Goal: Transaction & Acquisition: Purchase product/service

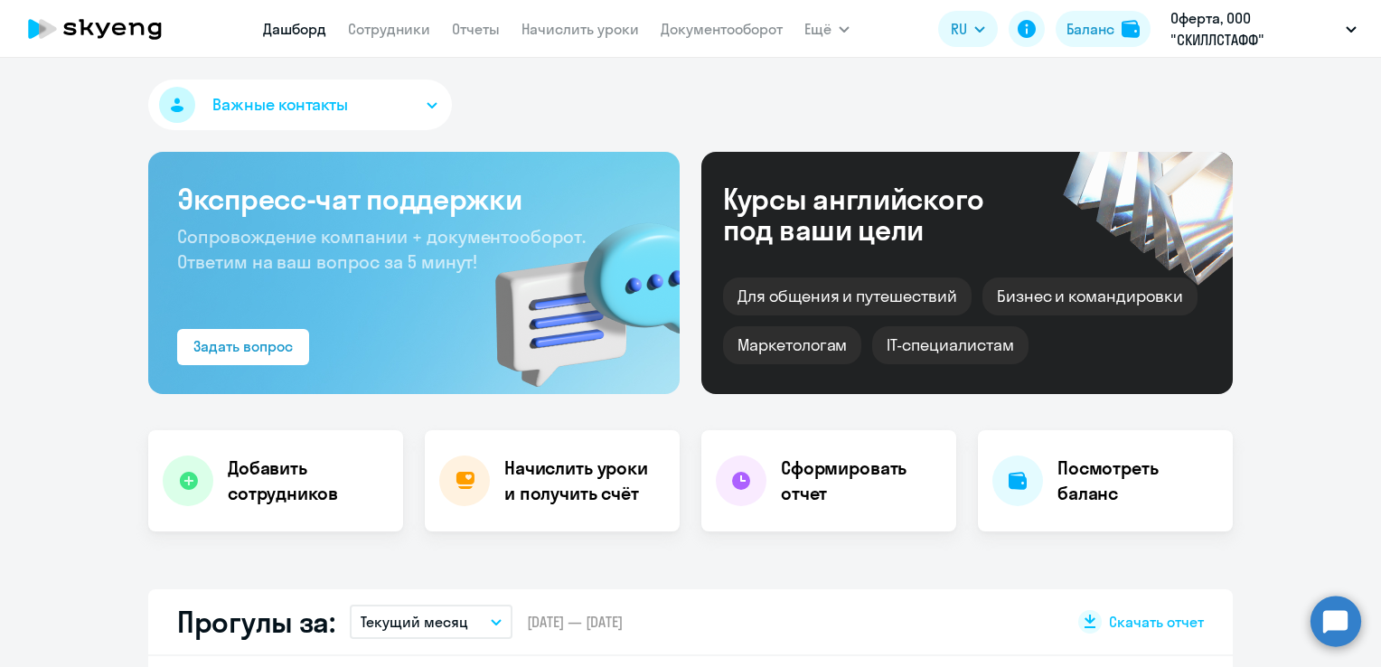
select select "30"
click at [873, 484] on h4 "Сформировать отчет" at bounding box center [861, 481] width 161 height 51
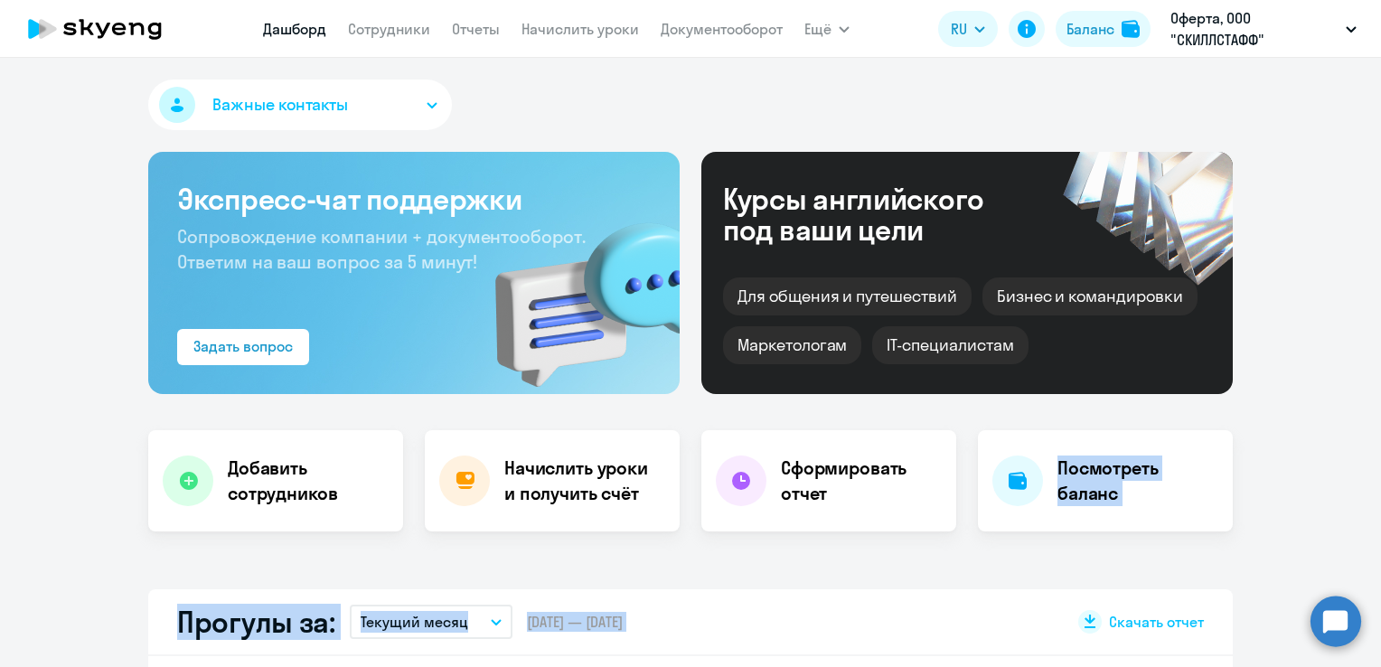
select select "30"
drag, startPoint x: 860, startPoint y: 503, endPoint x: 913, endPoint y: 566, distance: 82.2
click at [913, 566] on div "Важные контакты Экспресс-чат поддержки Сопровождение компании + документооборот…" at bounding box center [690, 362] width 1381 height 609
drag, startPoint x: 913, startPoint y: 566, endPoint x: 901, endPoint y: 560, distance: 12.9
click at [901, 560] on div "Важные контакты Экспресс-чат поддержки Сопровождение компании + документооборот…" at bounding box center [690, 362] width 1381 height 609
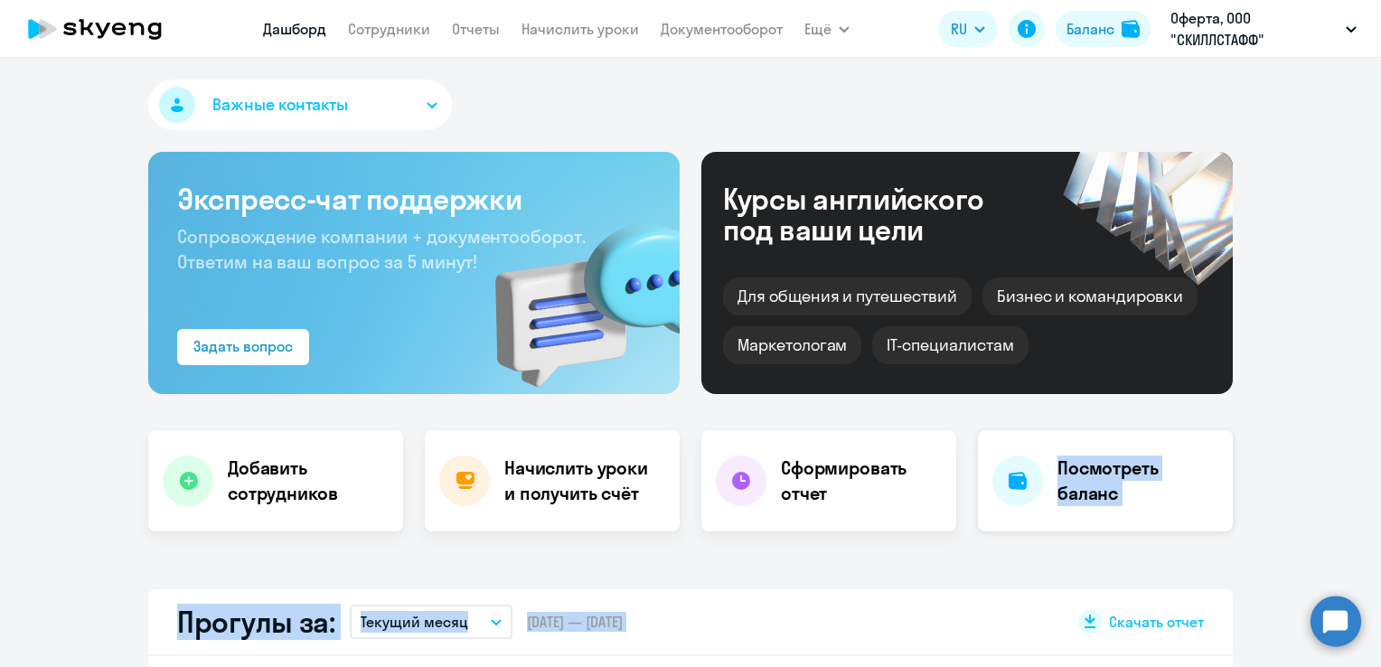
click at [1168, 471] on h4 "Посмотреть баланс" at bounding box center [1138, 481] width 161 height 51
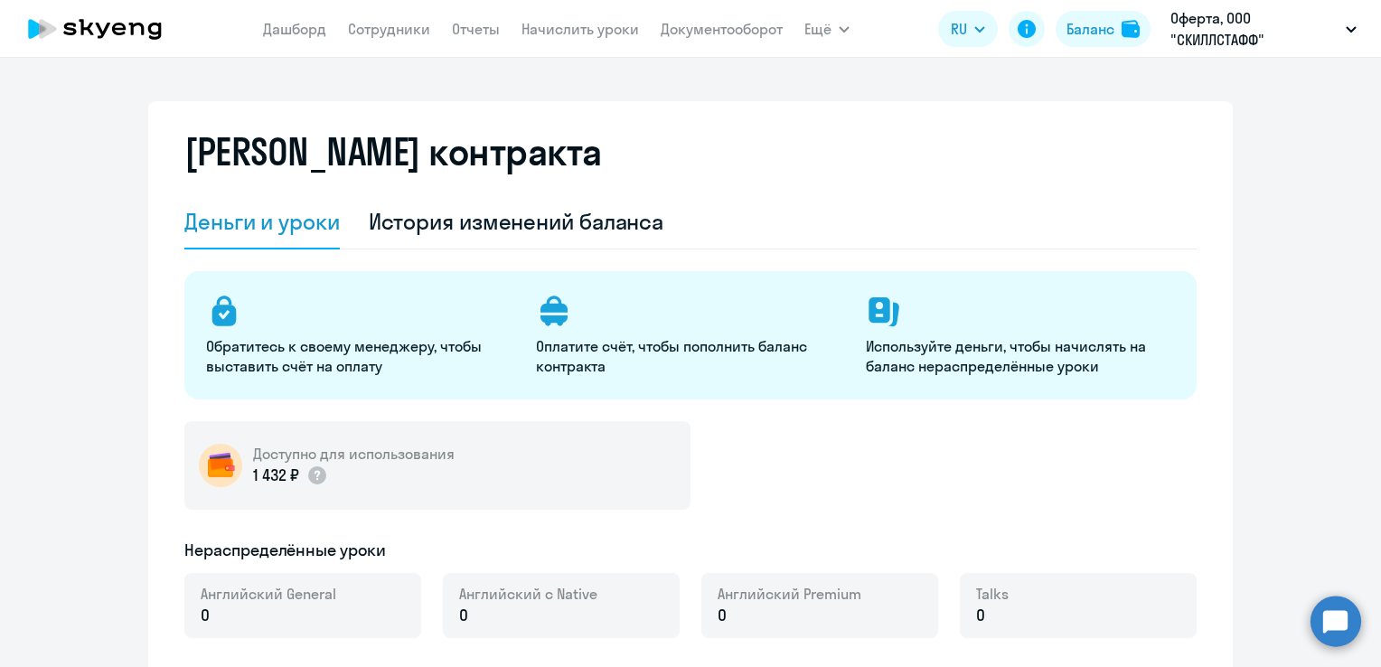
select select "english_adult_not_native_speaker"
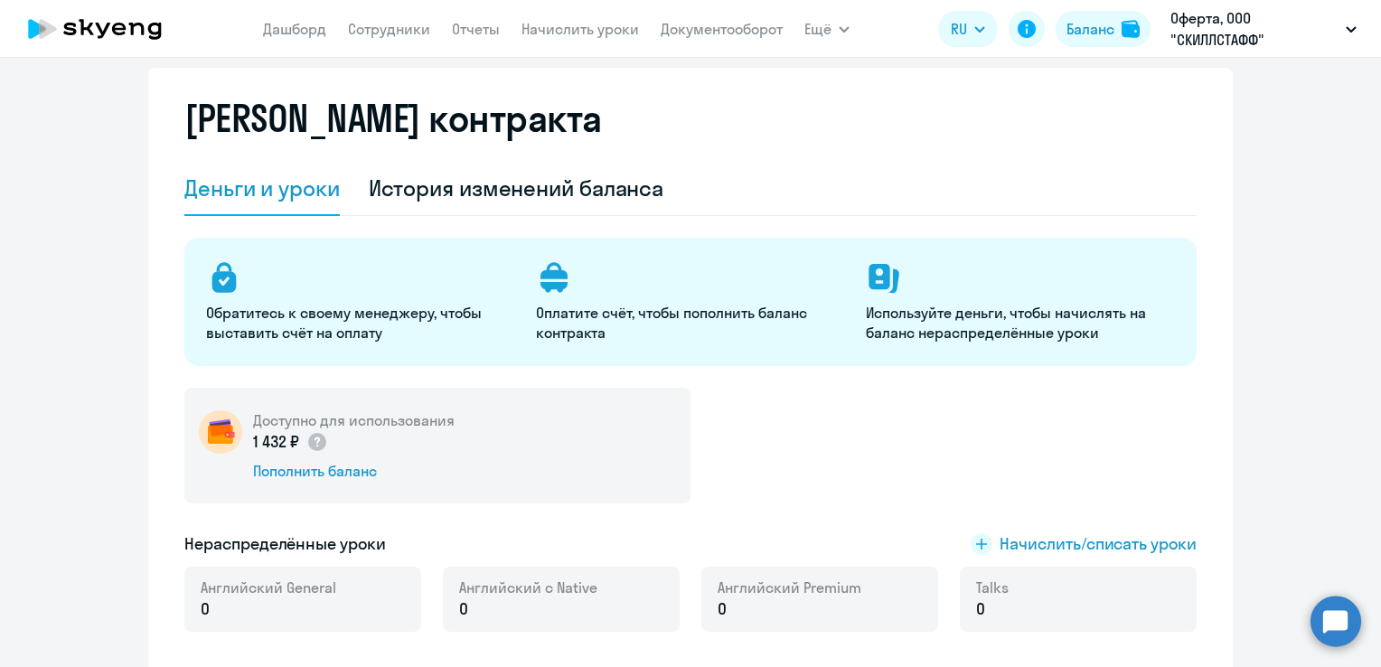
scroll to position [14, 0]
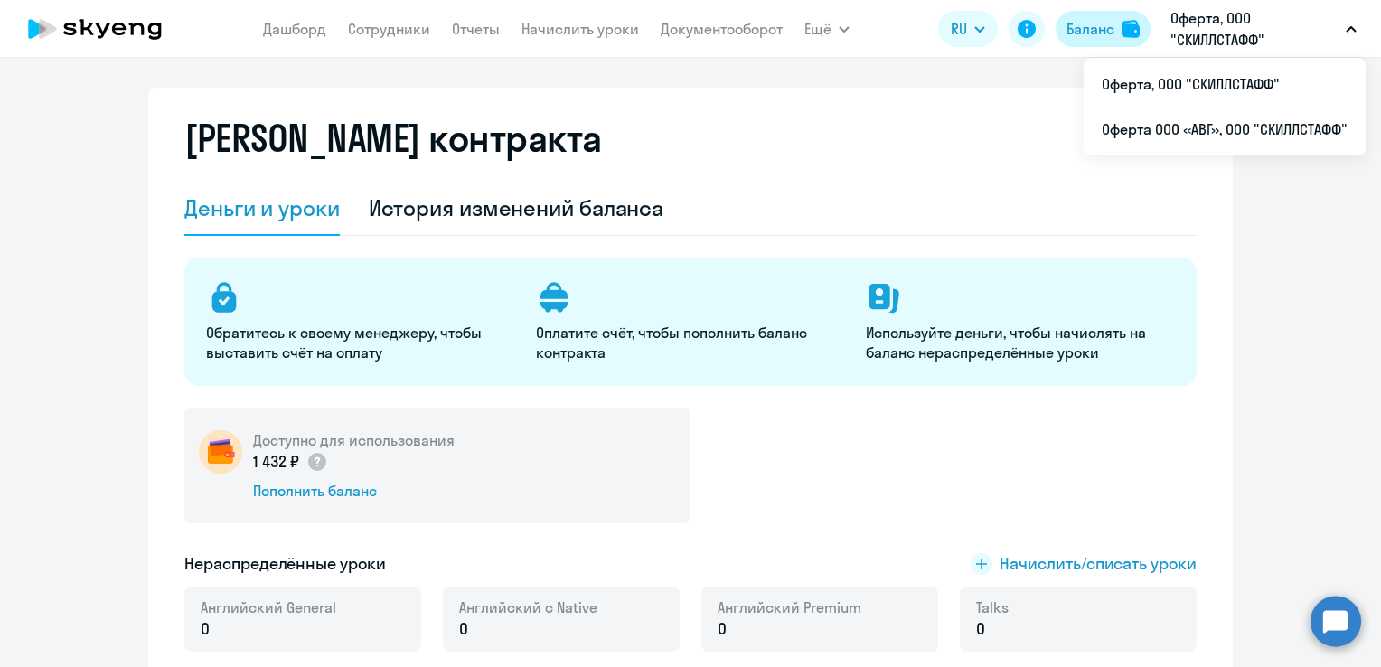
click at [1105, 40] on button "Баланс" at bounding box center [1103, 29] width 95 height 36
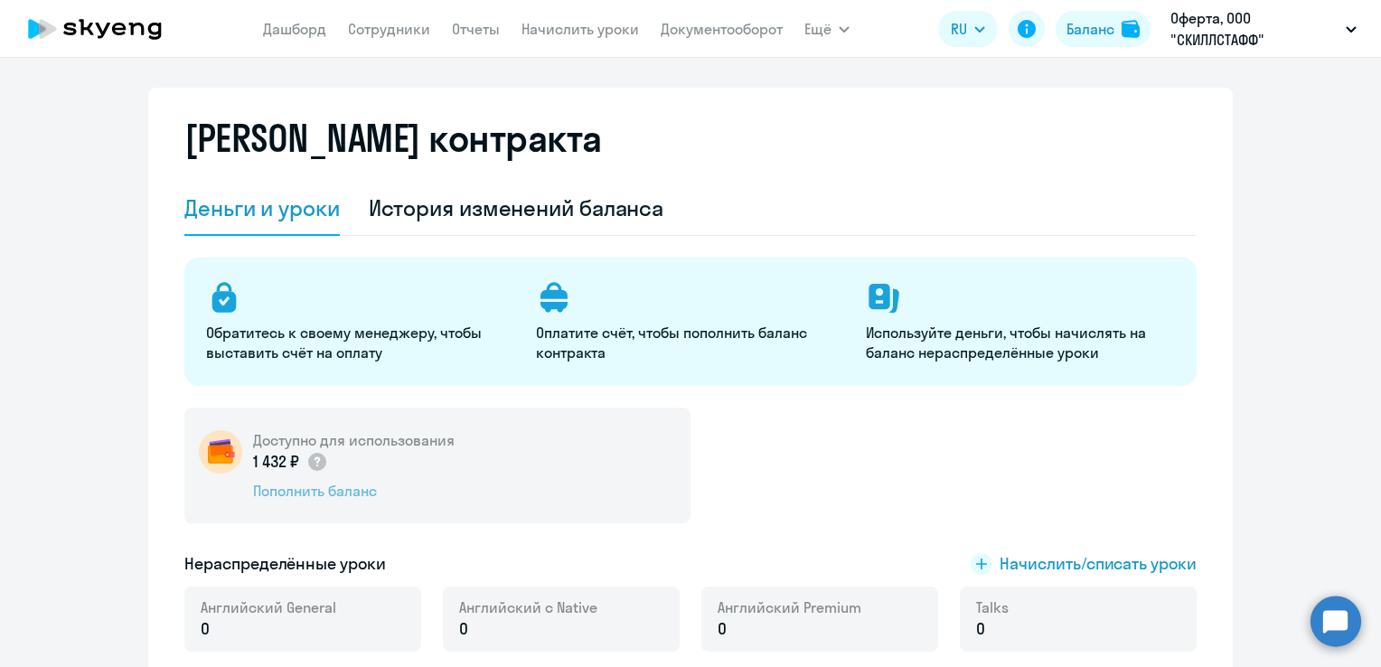
click at [314, 487] on div "Пополнить баланс" at bounding box center [354, 491] width 202 height 20
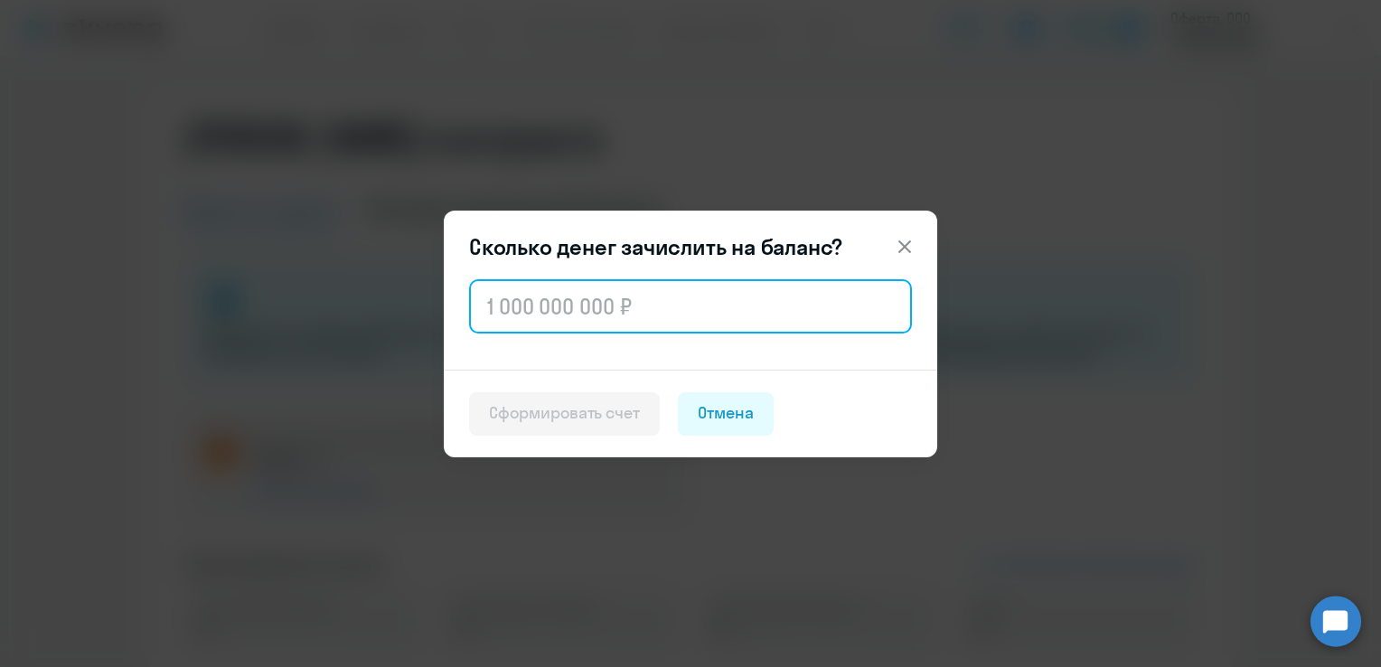
click at [564, 308] on input "text" at bounding box center [690, 306] width 443 height 54
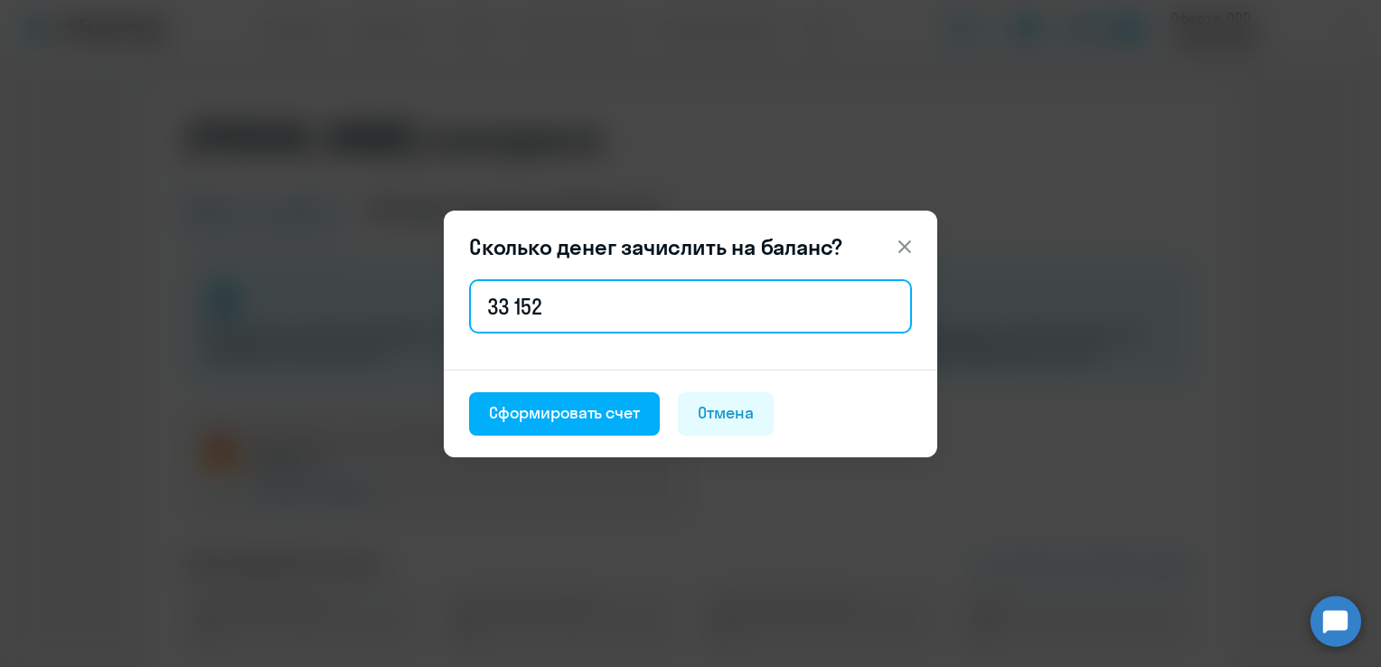
type input "33 152"
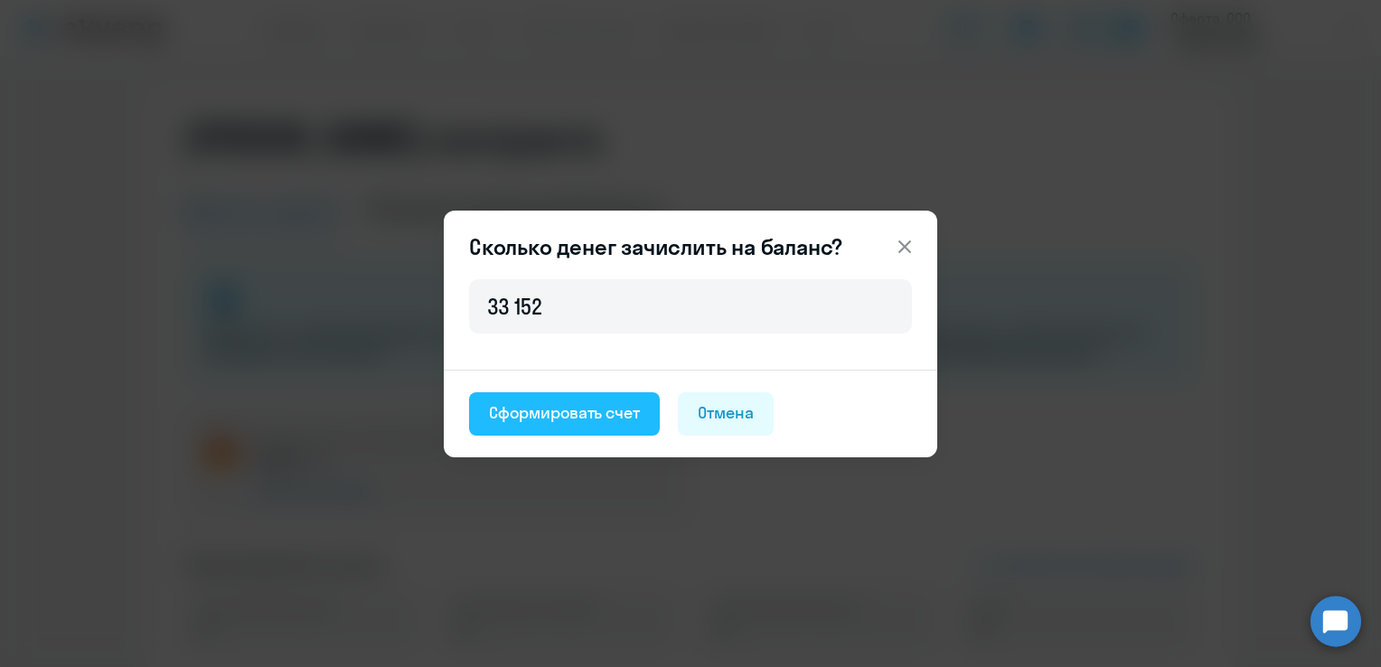
click at [562, 420] on div "Сформировать счет" at bounding box center [564, 413] width 151 height 24
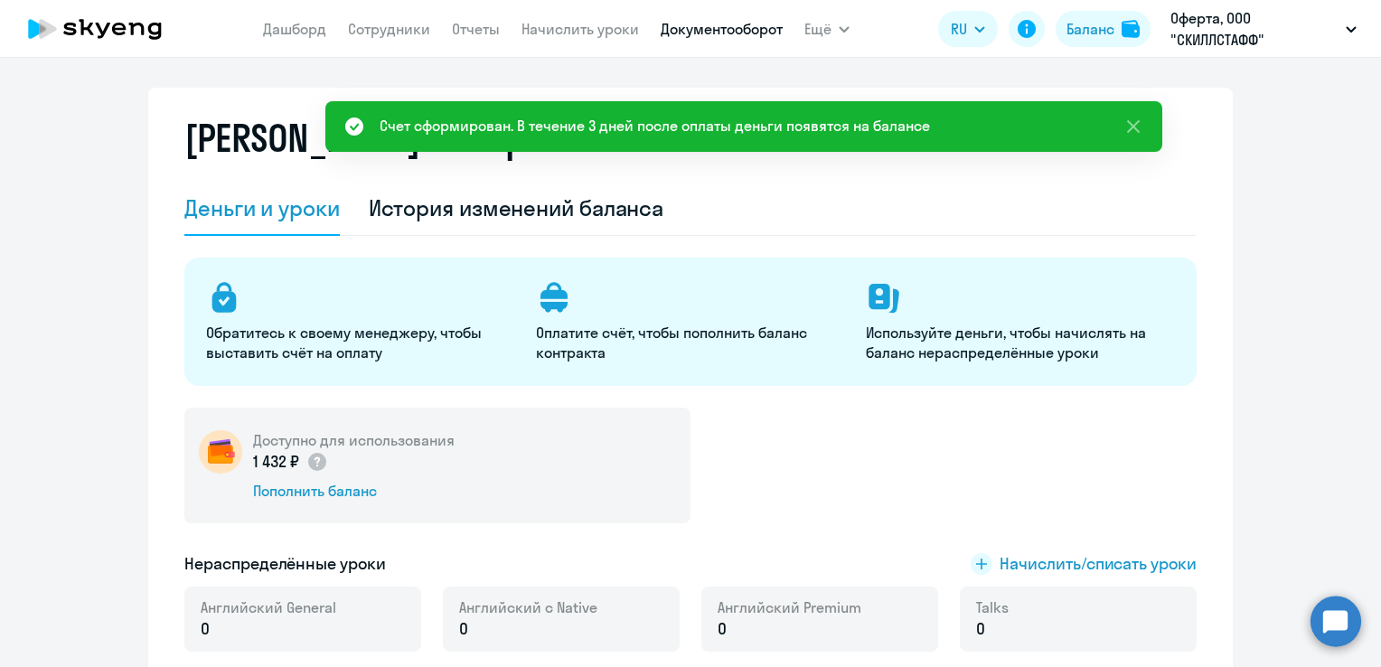
click at [726, 33] on link "Документооборот" at bounding box center [722, 29] width 122 height 18
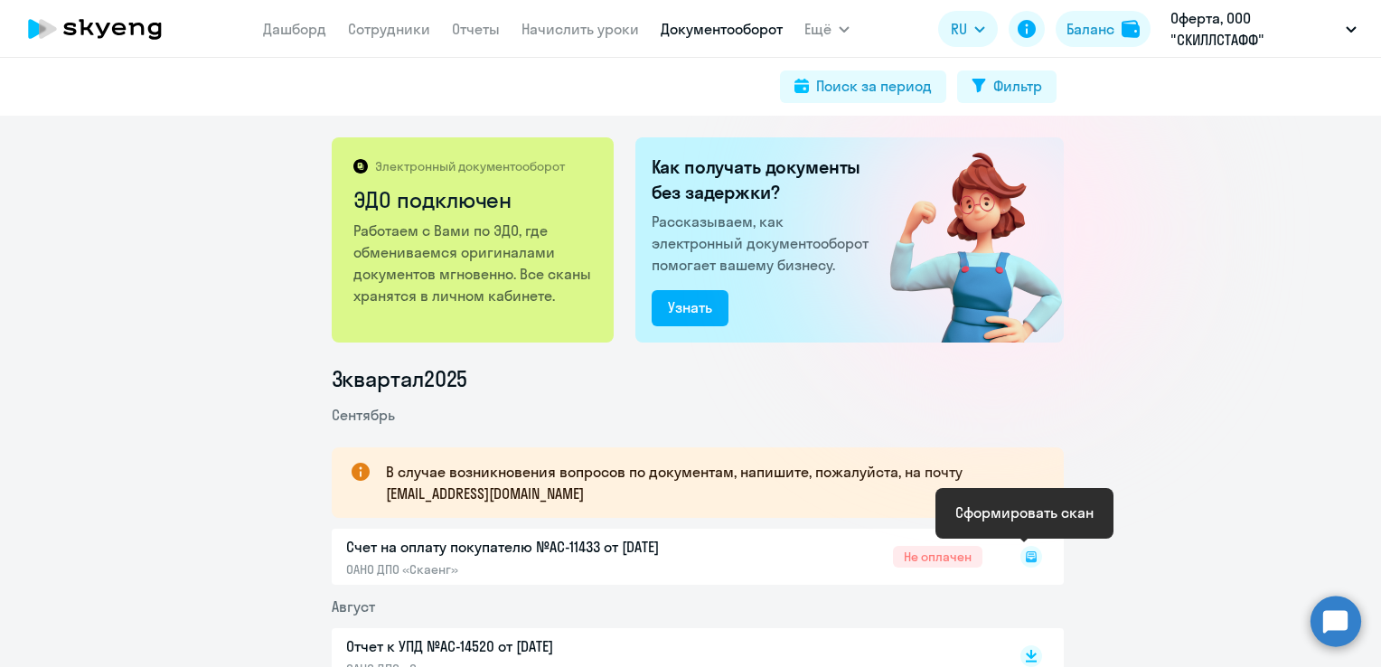
click at [1030, 561] on rect at bounding box center [1031, 557] width 22 height 22
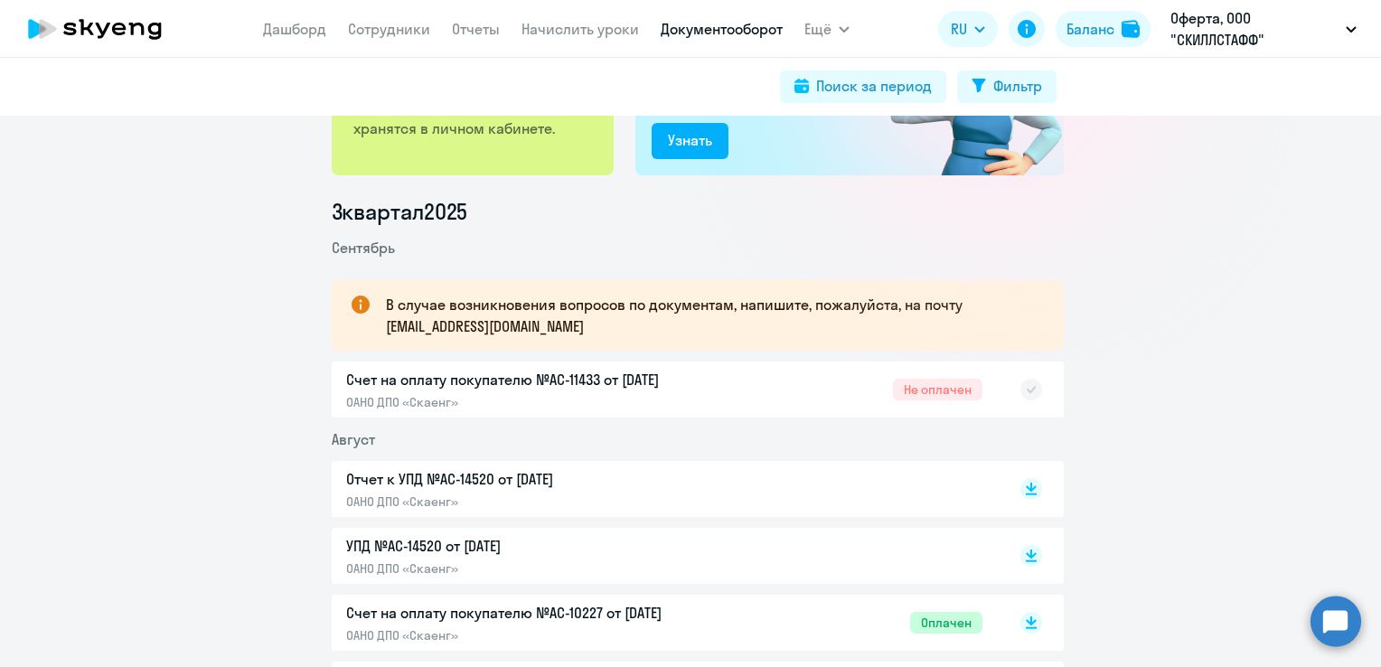
scroll to position [181, 0]
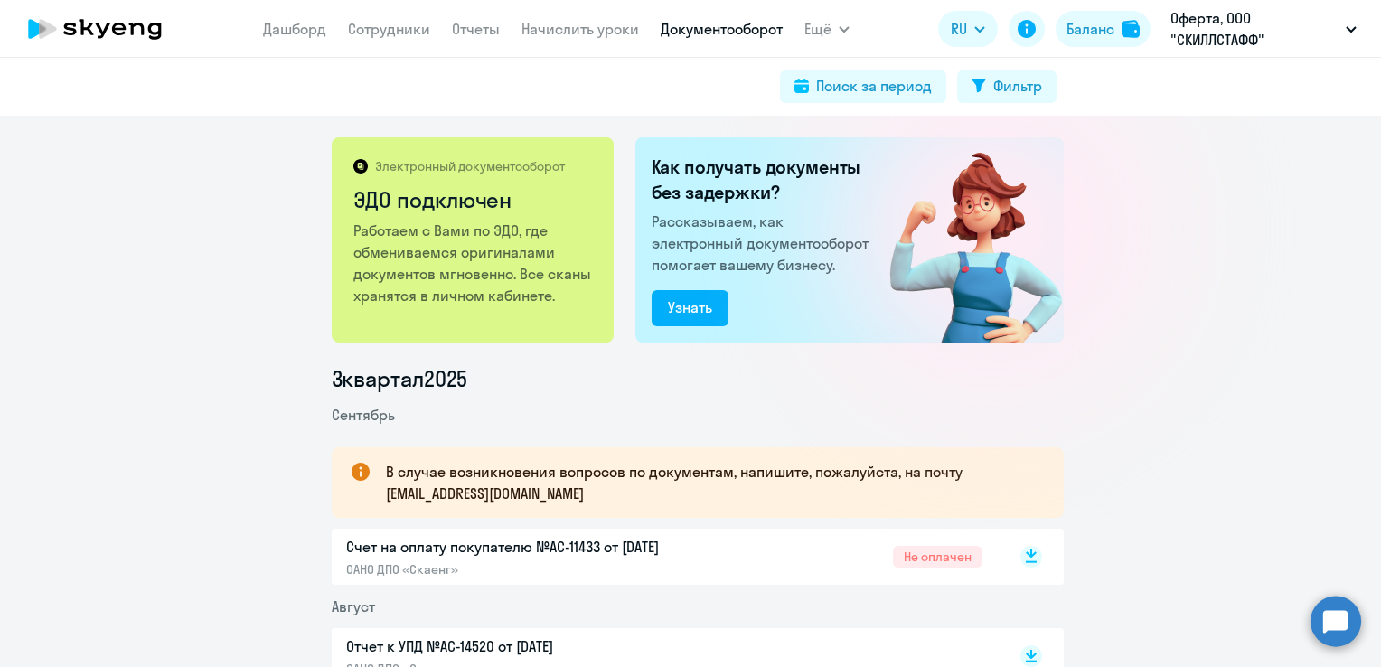
scroll to position [90, 0]
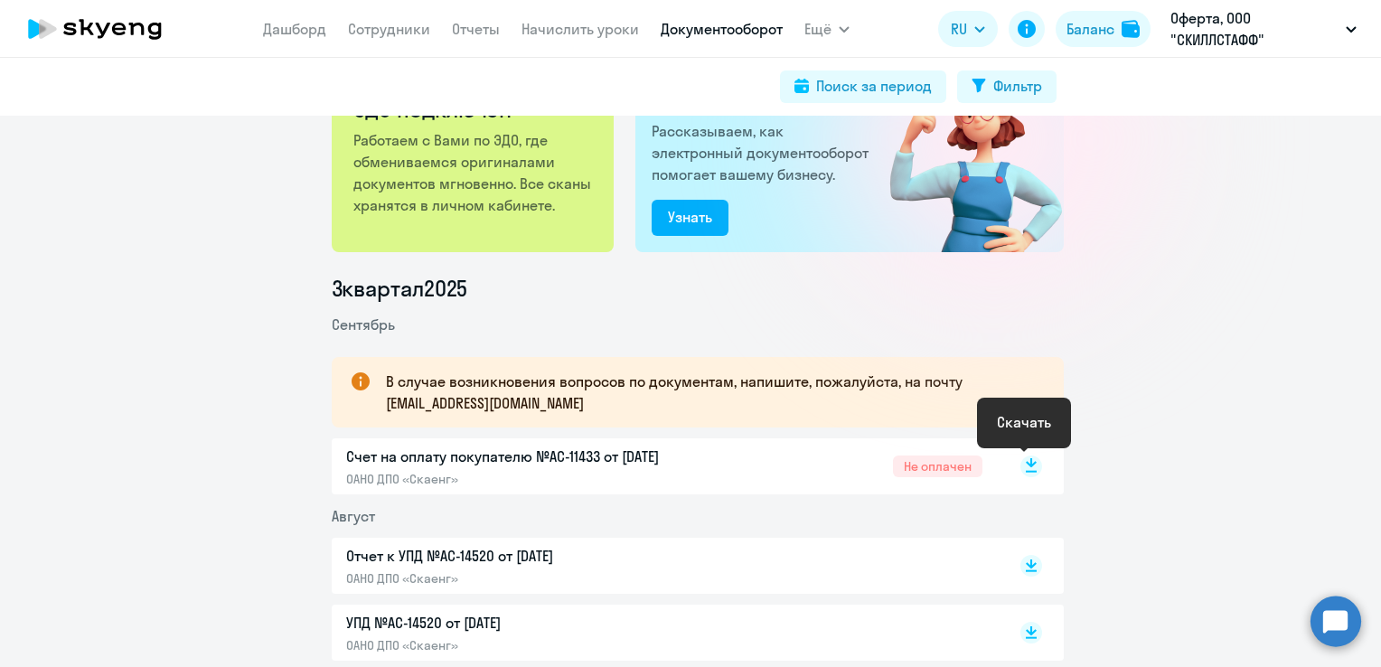
click at [1027, 466] on rect at bounding box center [1031, 467] width 22 height 22
